Goal: Transaction & Acquisition: Purchase product/service

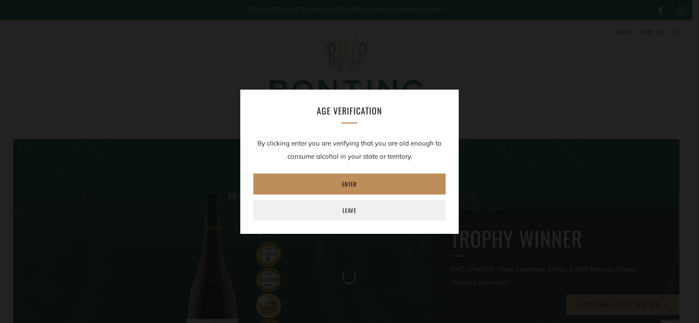
click at [351, 185] on link "Enter" at bounding box center [349, 183] width 192 height 21
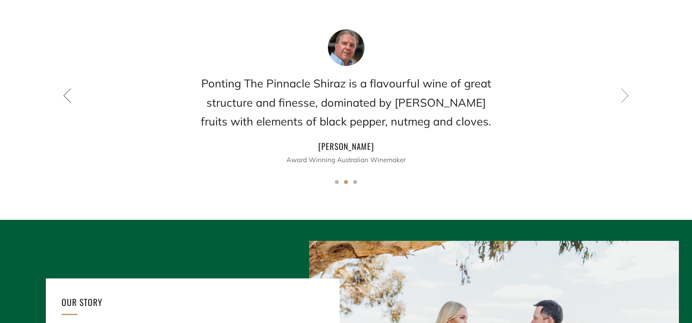
click at [68, 98] on icon at bounding box center [67, 95] width 15 height 15
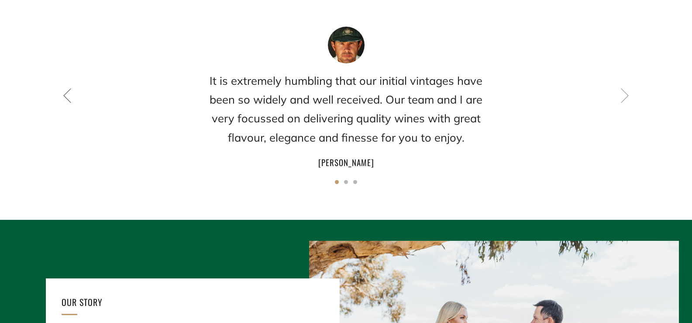
click at [68, 98] on icon at bounding box center [67, 95] width 15 height 15
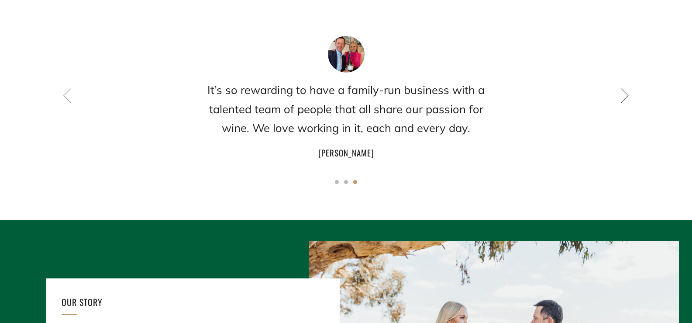
click at [626, 94] on icon at bounding box center [625, 95] width 15 height 15
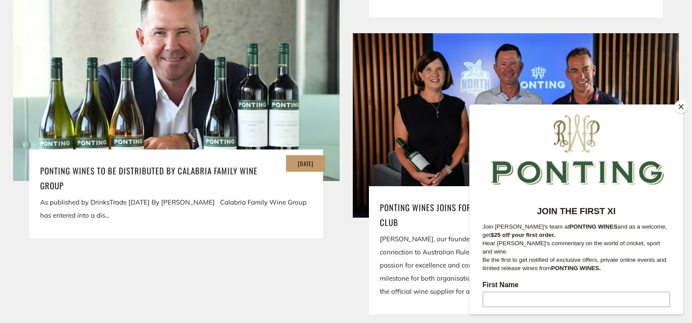
scroll to position [1878, 0]
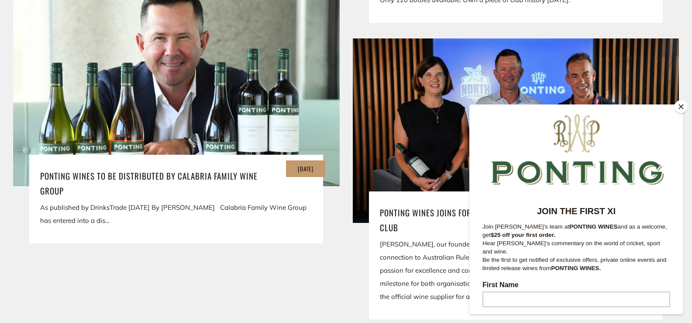
drag, startPoint x: 686, startPoint y: 105, endPoint x: 18, endPoint y: 1, distance: 675.5
click at [686, 105] on button "Close" at bounding box center [681, 106] width 13 height 13
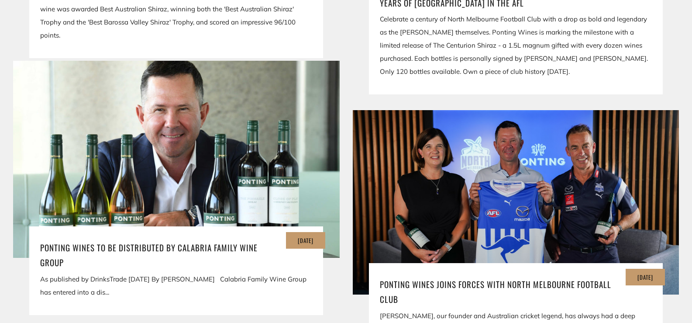
scroll to position [1616, 0]
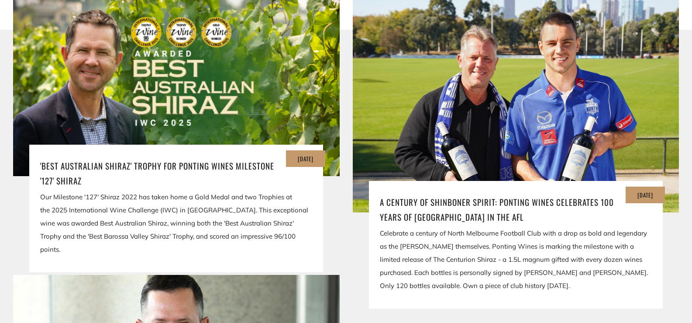
click at [14, 193] on div "[DATE] 'Best Australian Shiraz' Trophy for Ponting Wines Milestone '127' Shiraz…" at bounding box center [176, 134] width 327 height 278
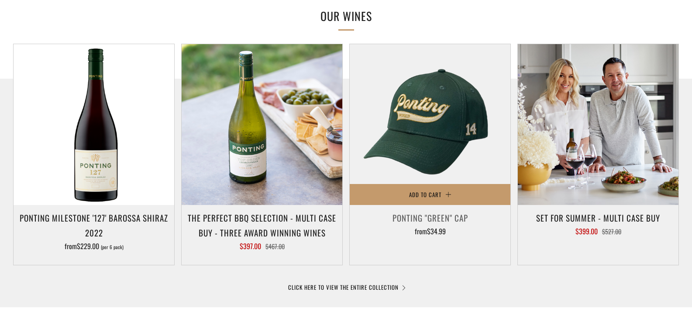
scroll to position [437, 0]
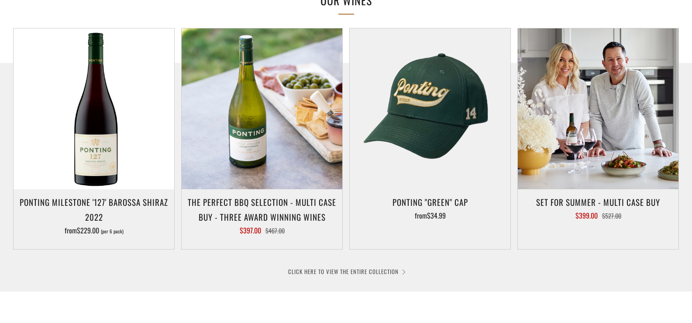
click at [370, 268] on link "CLICK HERE TO VIEW THE ENTIRE COLLECTION" at bounding box center [346, 271] width 116 height 9
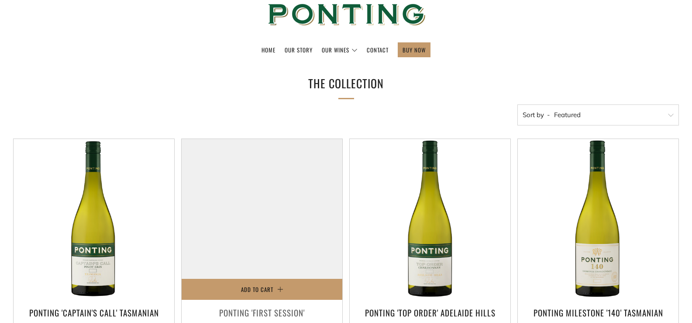
scroll to position [131, 0]
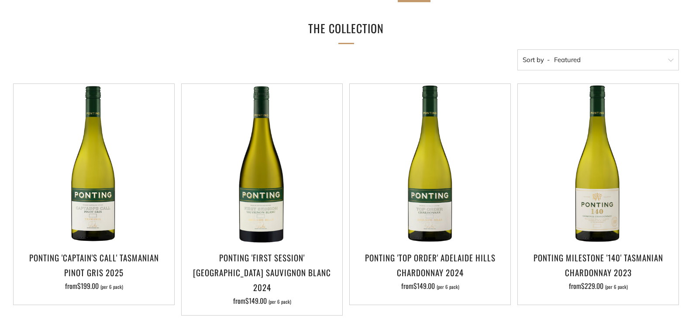
click at [176, 134] on div "Add to Cart Ponting 'First Session' Adelaide Hills Sauvignon Blanc 2024 from $1…" at bounding box center [259, 207] width 168 height 248
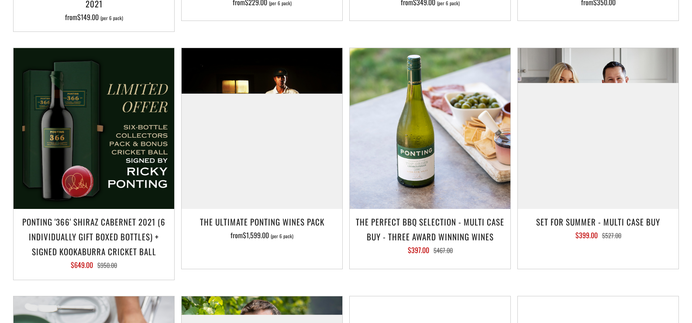
scroll to position [917, 0]
